Goal: Find specific page/section: Find specific page/section

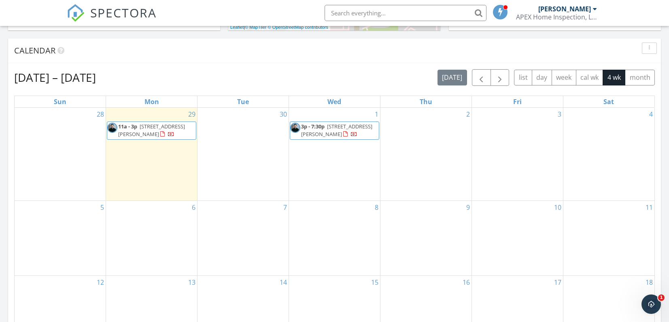
scroll to position [289, 0]
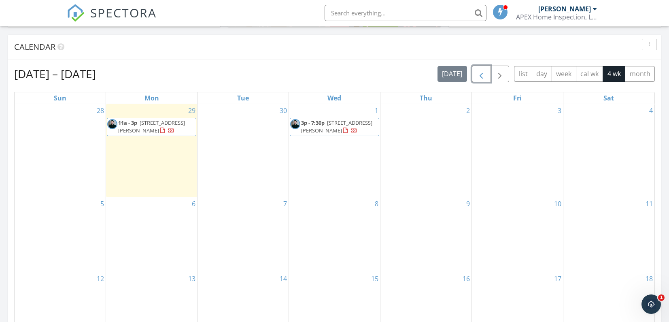
click at [480, 73] on span "button" at bounding box center [481, 74] width 10 height 10
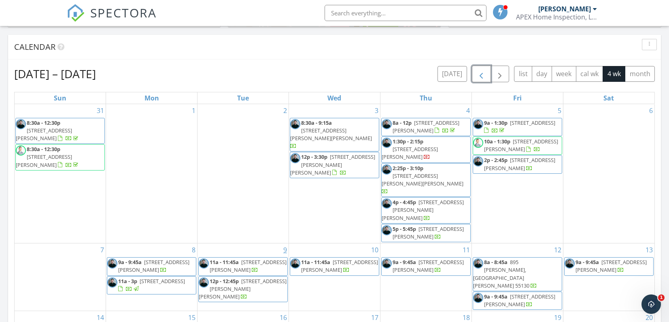
scroll to position [3, 0]
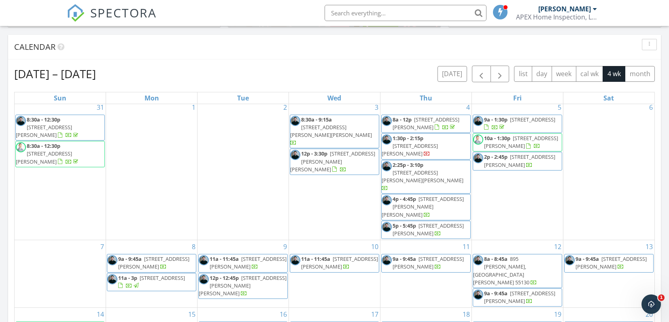
click at [153, 14] on span "SPECTORA" at bounding box center [123, 12] width 66 height 17
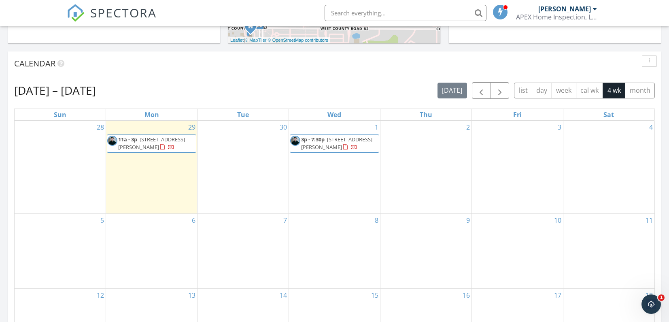
scroll to position [276, 0]
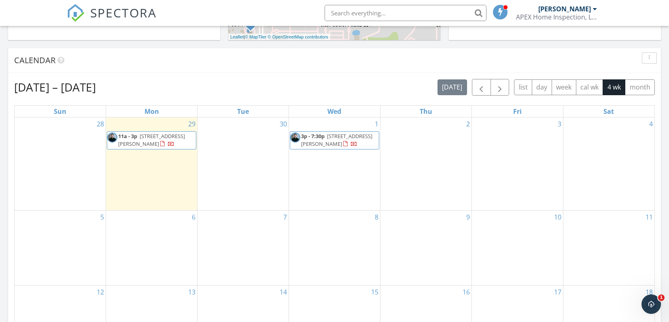
click at [116, 186] on div "29 11a - 3p 2630 Ruth St, Little Canada 55117" at bounding box center [151, 163] width 91 height 93
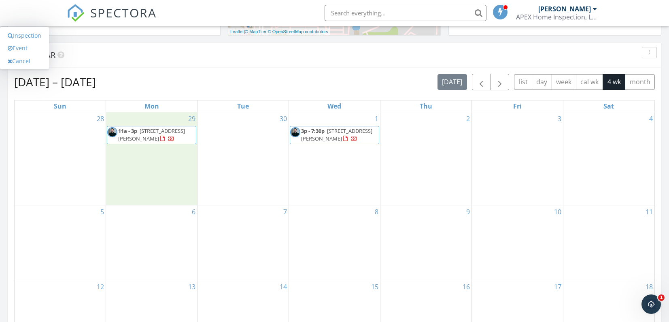
scroll to position [282, 0]
click at [130, 74] on div "Sep 28 – Oct 25, 2025 today list day week cal wk 4 wk month" at bounding box center [334, 81] width 641 height 17
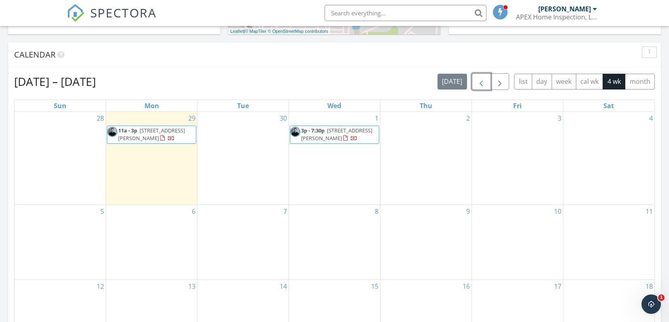
click at [479, 86] on span "button" at bounding box center [481, 82] width 10 height 10
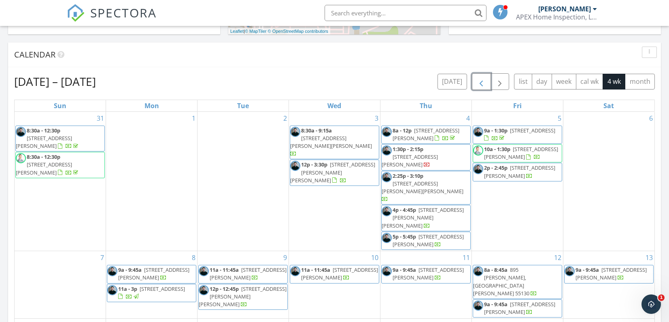
scroll to position [3, 0]
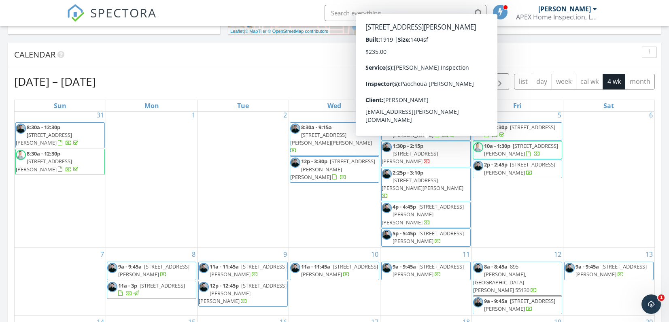
click at [597, 186] on div "6" at bounding box center [608, 177] width 91 height 139
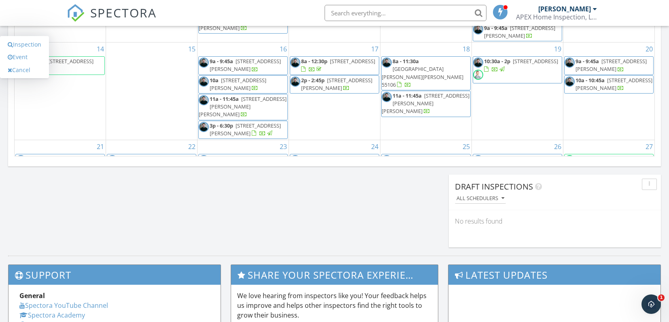
scroll to position [543, 0]
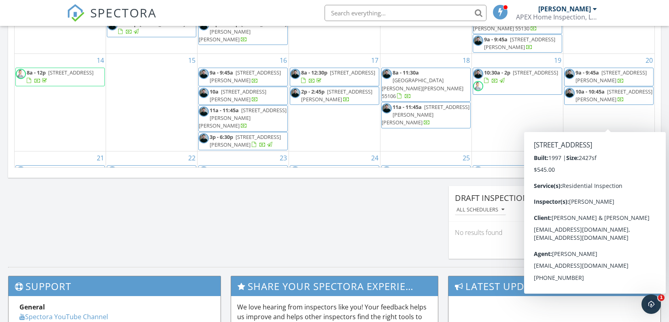
click at [625, 166] on span "[STREET_ADDRESS]" at bounding box center [623, 169] width 45 height 7
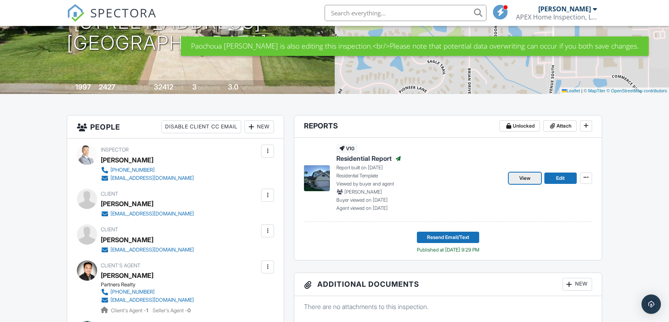
click at [528, 179] on span "View" at bounding box center [524, 178] width 11 height 8
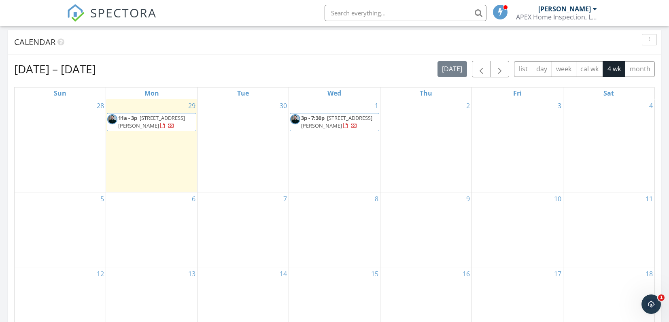
scroll to position [297, 0]
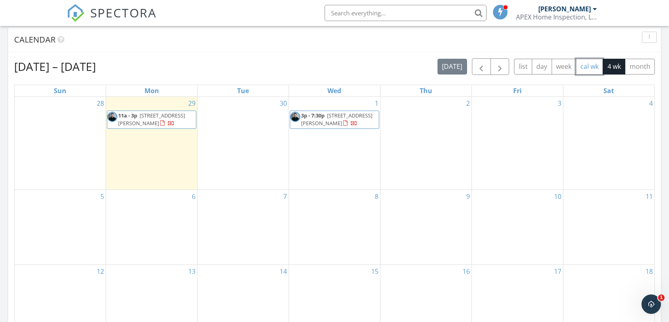
click at [584, 67] on button "cal wk" at bounding box center [590, 67] width 28 height 16
click at [477, 67] on span "button" at bounding box center [481, 67] width 10 height 10
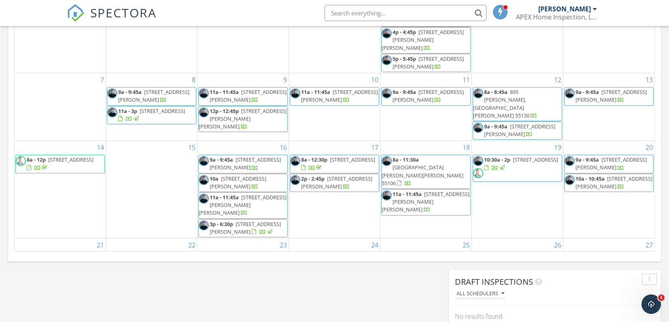
scroll to position [481, 0]
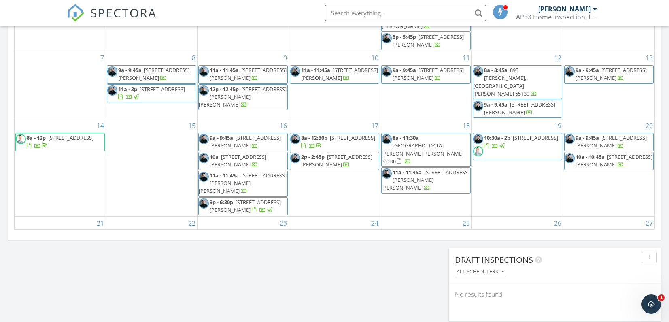
click at [600, 231] on link "8:30a - 1p [STREET_ADDRESS]" at bounding box center [610, 238] width 71 height 15
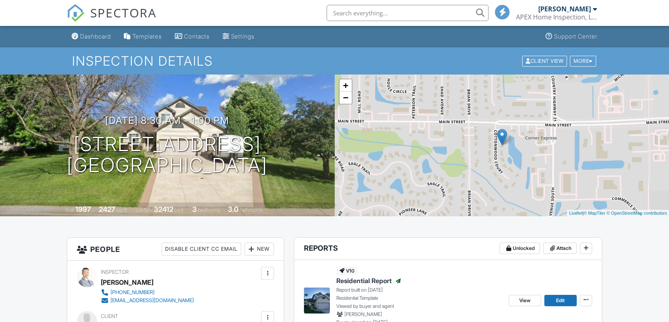
scroll to position [99, 0]
